Goal: Task Accomplishment & Management: Use online tool/utility

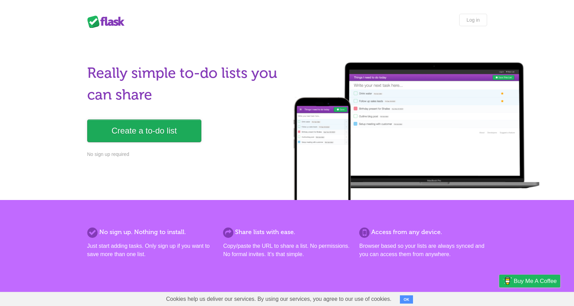
click at [168, 123] on link "Create a to-do list" at bounding box center [144, 131] width 114 height 23
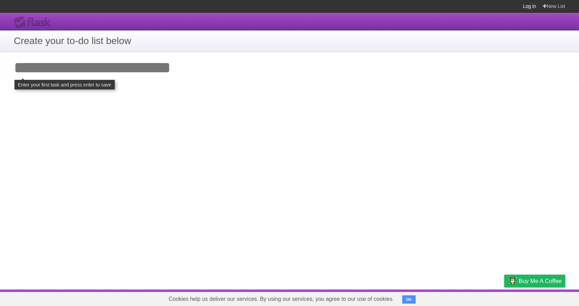
click at [530, 5] on link "Log in" at bounding box center [529, 6] width 13 height 12
